Goal: Find specific page/section: Find specific page/section

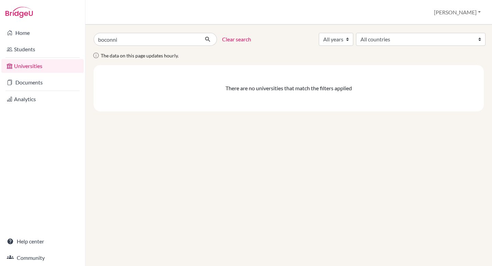
click at [25, 49] on link "Students" at bounding box center [42, 49] width 82 height 14
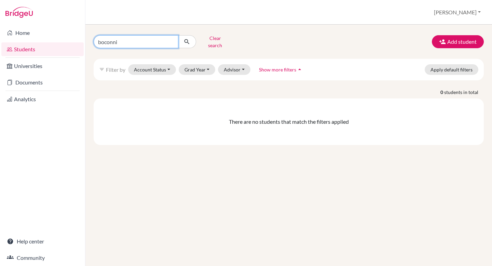
click at [131, 40] on input "boconni" at bounding box center [136, 41] width 85 height 13
type input "leonar"
click at [172, 39] on input "leonar" at bounding box center [136, 41] width 85 height 13
click at [144, 39] on input "Find student by name..." at bounding box center [136, 41] width 85 height 13
paste input "Leonardo Gambini"
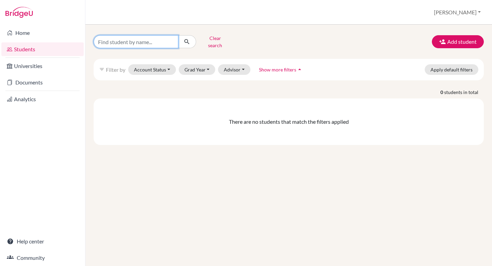
type input "Leonardo Gambini"
click button "submit" at bounding box center [187, 41] width 18 height 13
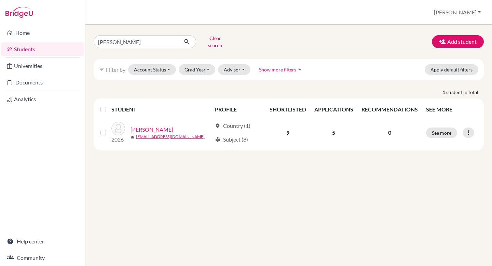
click at [315, 63] on div "filter_list Filter by Account Status Active accounts Archived accounts Register…" at bounding box center [289, 70] width 390 height 22
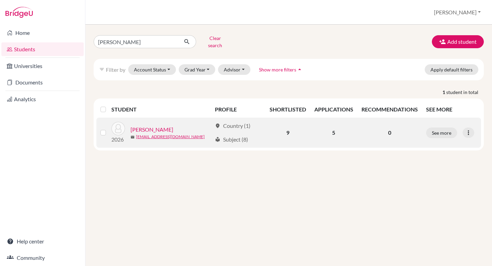
click at [171, 125] on link "Gambini, Leonardo" at bounding box center [152, 129] width 43 height 8
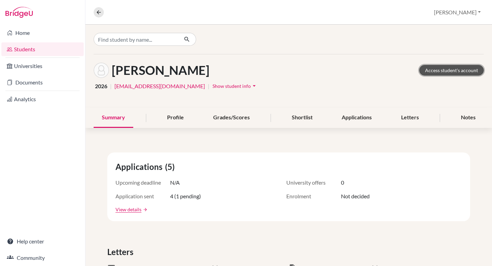
click at [459, 72] on link "Access student's account" at bounding box center [452, 70] width 65 height 11
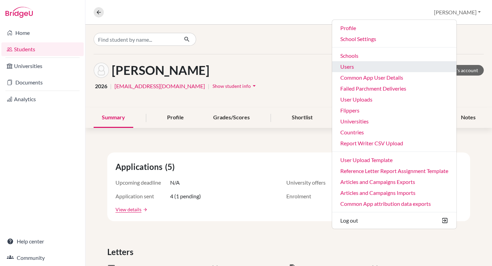
click at [403, 69] on link "Users" at bounding box center [394, 66] width 124 height 11
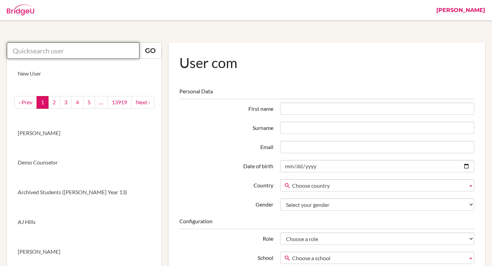
click at [93, 54] on input "text" at bounding box center [73, 50] width 133 height 16
paste input "matiasiorio@riversideschool.cz"
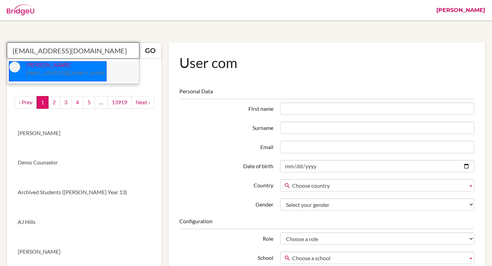
click at [80, 70] on p "Matias Iorio matiasiorio@riversideschool.cz" at bounding box center [63, 70] width 86 height 16
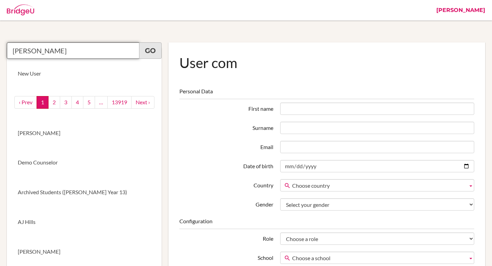
type input "Matias Iorio"
click at [147, 53] on link "Go" at bounding box center [150, 50] width 23 height 16
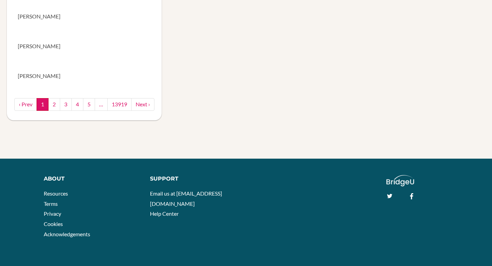
scroll to position [625, 0]
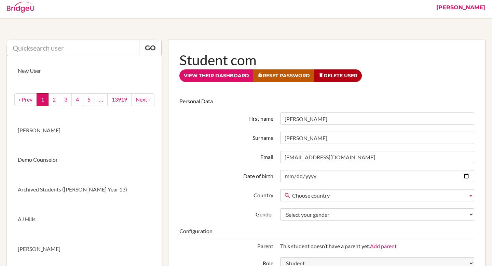
scroll to position [0, 0]
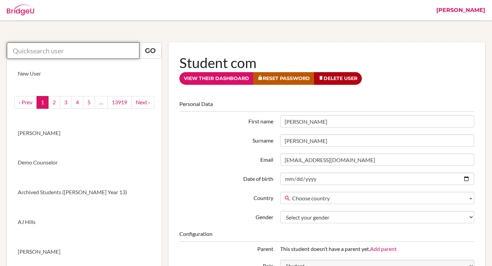
click at [113, 49] on input "text" at bounding box center [73, 50] width 133 height 16
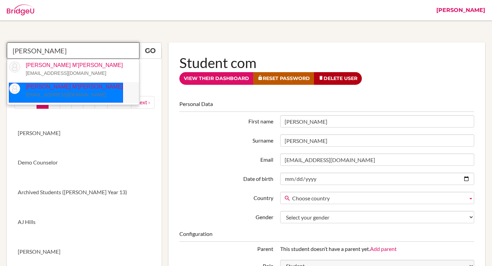
click at [68, 91] on p "Michelle M'Cartney mmcartney@jess.sch.ae" at bounding box center [71, 91] width 103 height 16
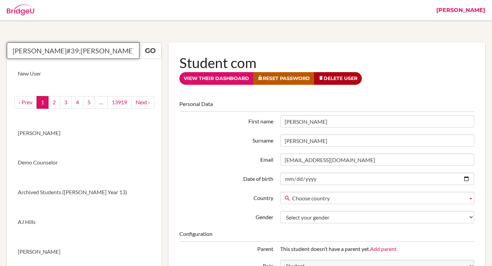
type input "Michelle M&#39;Cartney"
click at [480, 11] on link "[PERSON_NAME]" at bounding box center [461, 10] width 56 height 21
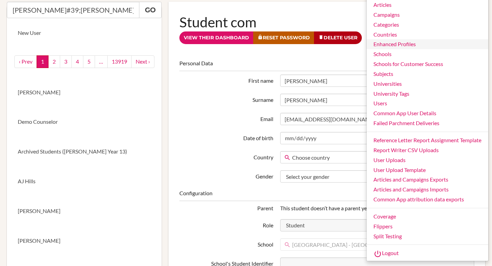
scroll to position [41, 0]
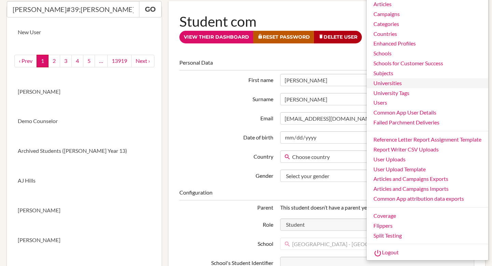
click at [395, 84] on link "Universities" at bounding box center [428, 83] width 122 height 10
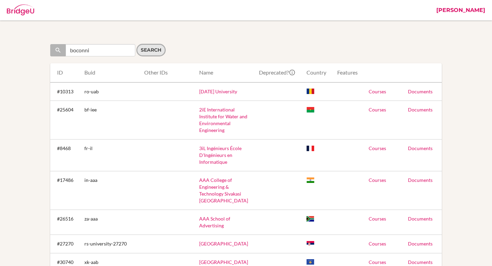
type input "boconni"
click at [147, 50] on input "Search" at bounding box center [150, 50] width 29 height 13
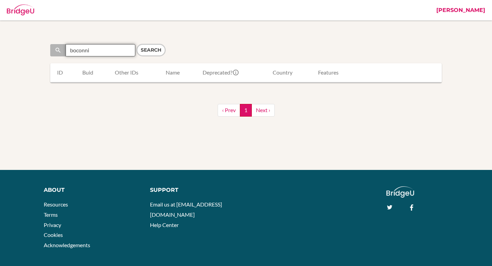
click at [103, 53] on input "boconni" at bounding box center [101, 50] width 70 height 12
click at [105, 53] on input "Search" at bounding box center [101, 50] width 70 height 12
paste input "Bocconi University"
type input "Bocconi University"
click at [140, 52] on input "Search" at bounding box center [150, 50] width 29 height 13
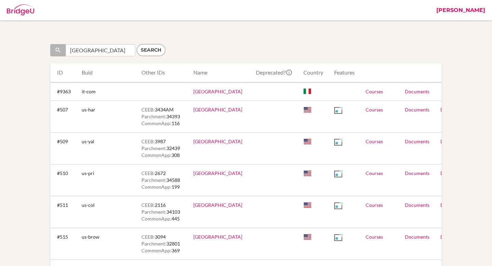
click at [366, 92] on link "Courses" at bounding box center [374, 92] width 17 height 6
